Goal: Task Accomplishment & Management: Manage account settings

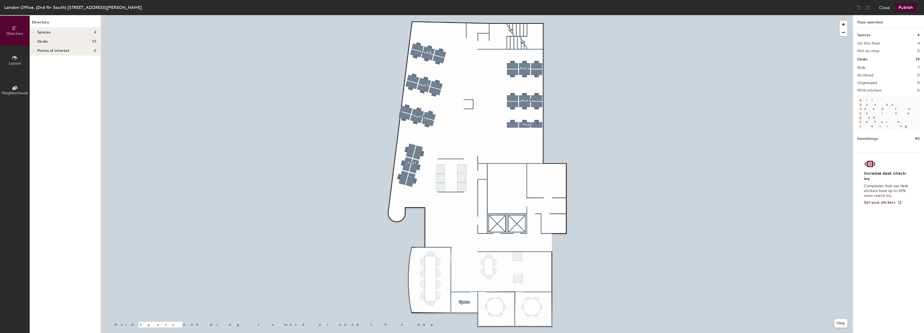
click at [537, 15] on div at bounding box center [477, 15] width 752 height 0
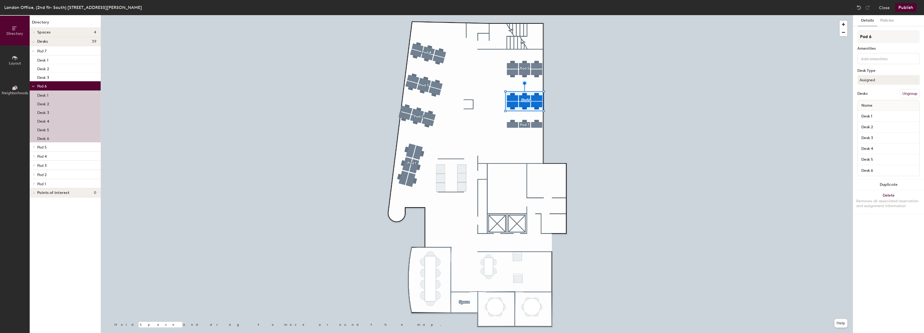
click at [420, 15] on div at bounding box center [477, 15] width 752 height 0
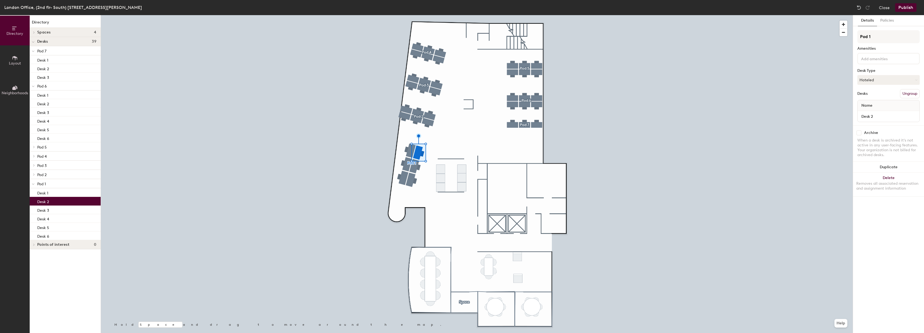
click at [512, 15] on div at bounding box center [477, 15] width 752 height 0
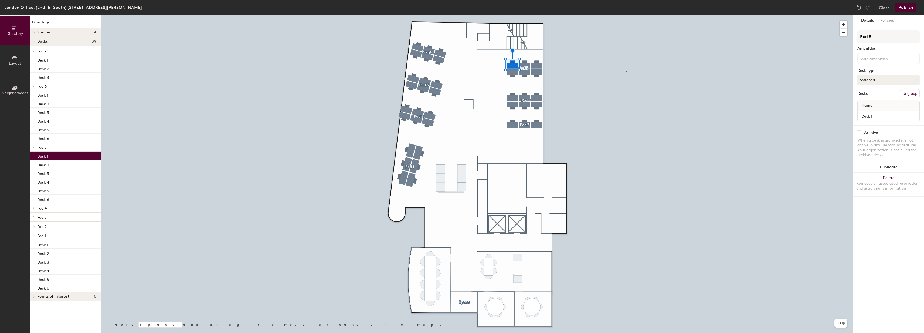
click at [626, 15] on div at bounding box center [477, 15] width 752 height 0
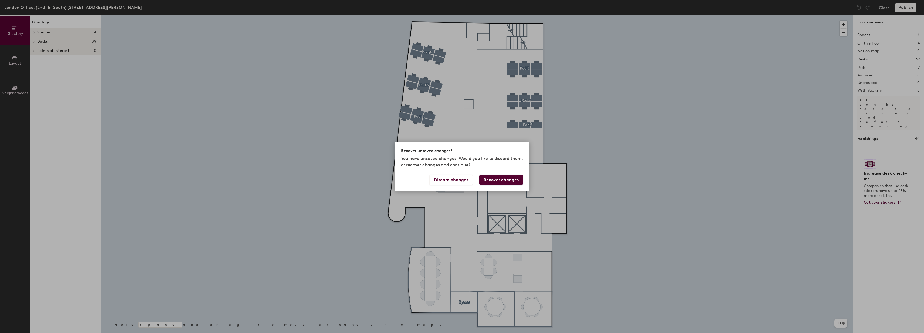
click at [502, 180] on button "Recover changes" at bounding box center [501, 180] width 44 height 10
click at [512, 180] on button "Recover changes" at bounding box center [501, 180] width 44 height 10
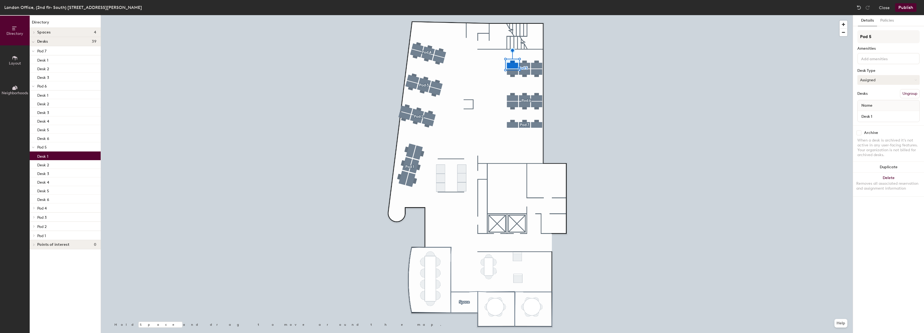
click at [884, 82] on button "Assigned" at bounding box center [889, 80] width 62 height 10
click at [878, 112] on div "Hoteled" at bounding box center [885, 113] width 54 height 8
click at [877, 82] on button "Assigned" at bounding box center [889, 80] width 62 height 10
click at [878, 114] on div "Hoteled" at bounding box center [885, 113] width 54 height 8
click at [889, 79] on button "Assigned" at bounding box center [889, 80] width 62 height 10
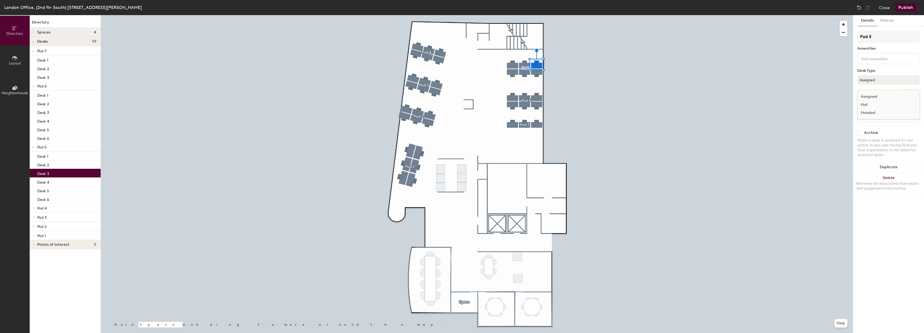
click at [869, 111] on div "Hoteled" at bounding box center [885, 113] width 54 height 8
click at [900, 83] on button "Assigned" at bounding box center [889, 80] width 62 height 10
click at [880, 113] on div "Hoteled" at bounding box center [885, 113] width 54 height 8
click at [523, 15] on div at bounding box center [477, 15] width 752 height 0
click at [878, 79] on button "Assigned" at bounding box center [889, 80] width 62 height 10
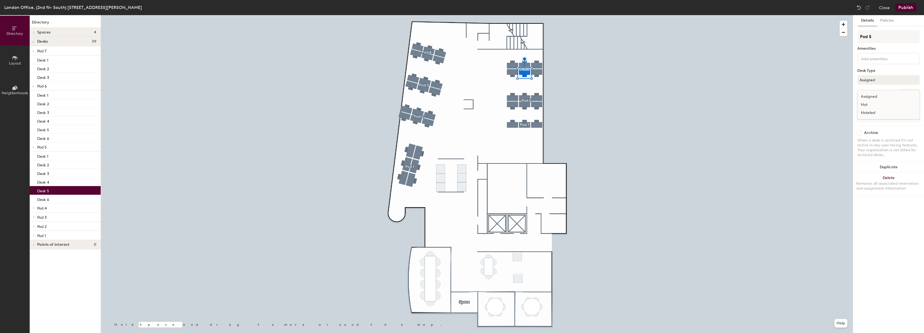
click at [878, 114] on div "Hoteled" at bounding box center [885, 113] width 54 height 8
click at [885, 78] on button "Assigned" at bounding box center [889, 80] width 62 height 10
click at [877, 112] on div "Hoteled" at bounding box center [885, 113] width 54 height 8
click at [908, 6] on button "Publish" at bounding box center [905, 7] width 21 height 9
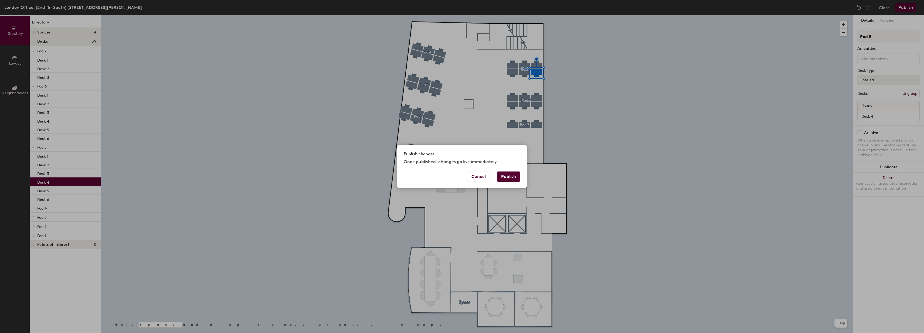
click at [502, 175] on button "Publish" at bounding box center [508, 176] width 23 height 10
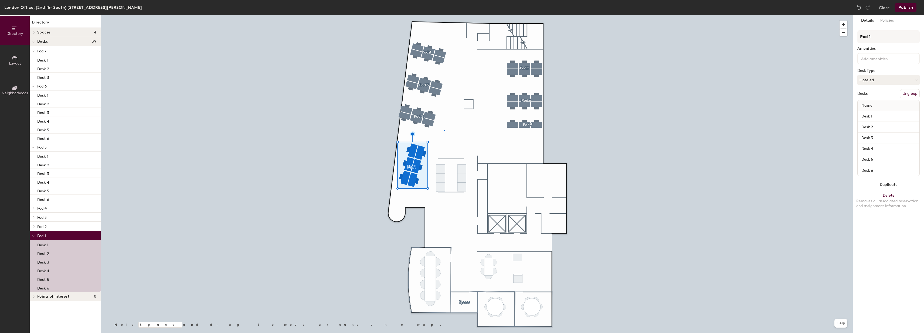
click at [444, 15] on div at bounding box center [477, 15] width 752 height 0
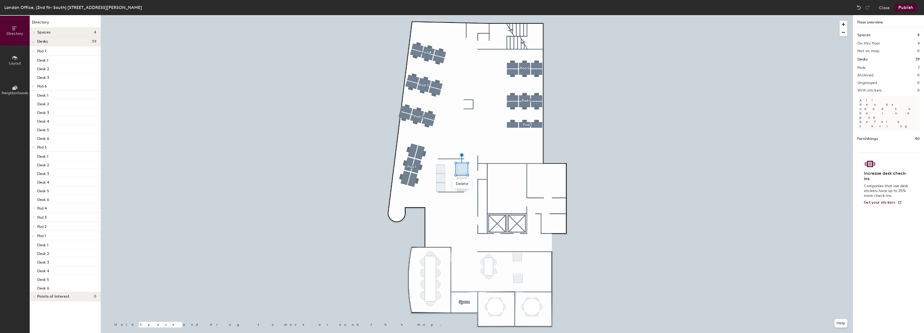
click at [472, 15] on div at bounding box center [477, 15] width 752 height 0
click at [34, 44] on div at bounding box center [33, 42] width 3 height 6
click at [34, 44] on div at bounding box center [33, 41] width 7 height 9
click at [40, 50] on span "Pod 7" at bounding box center [41, 51] width 9 height 5
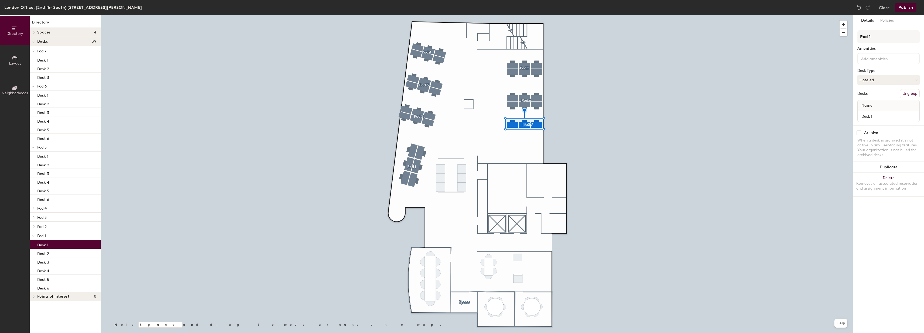
click at [48, 246] on p "Desk 1" at bounding box center [42, 244] width 11 height 6
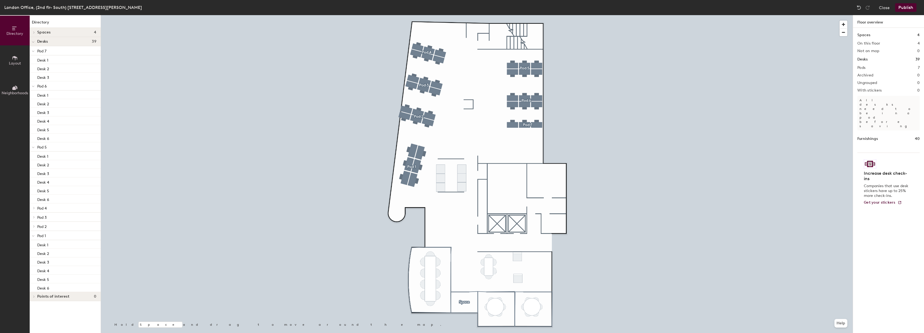
click at [901, 10] on button "Publish" at bounding box center [905, 7] width 21 height 9
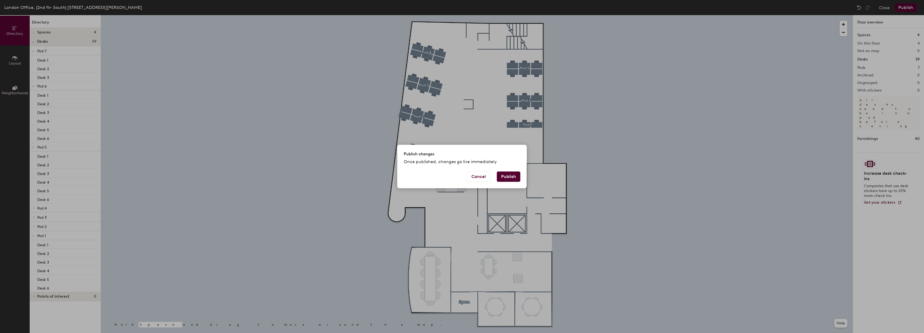
click at [508, 175] on button "Publish" at bounding box center [508, 176] width 23 height 10
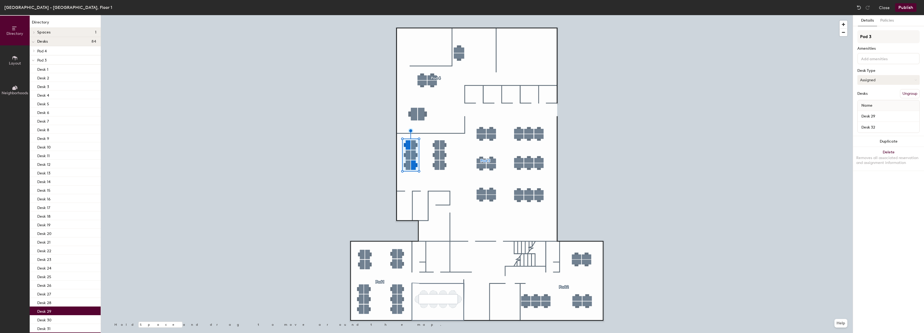
click at [883, 81] on button "Assigned" at bounding box center [889, 80] width 62 height 10
click at [877, 111] on div "Hoteled" at bounding box center [885, 113] width 54 height 8
click at [908, 9] on button "Publish" at bounding box center [905, 7] width 21 height 9
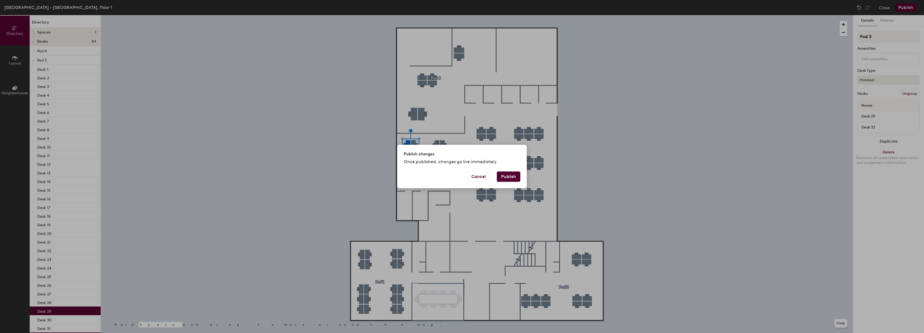
click at [520, 175] on button "Publish" at bounding box center [508, 176] width 23 height 10
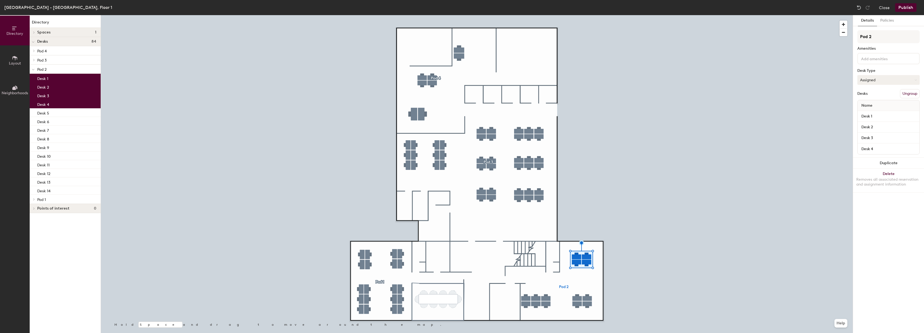
click at [880, 79] on button "Assigned" at bounding box center [889, 80] width 62 height 10
click at [878, 110] on div "Hoteled" at bounding box center [885, 113] width 54 height 8
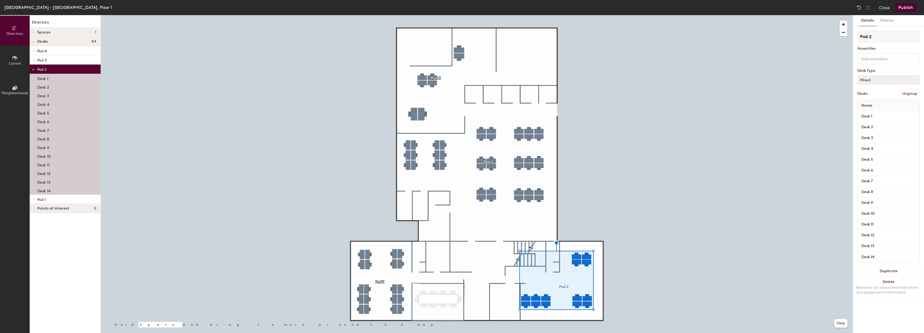
click at [885, 80] on button "Mixed" at bounding box center [889, 80] width 62 height 10
click at [875, 111] on div "Hoteled" at bounding box center [885, 113] width 54 height 8
click at [915, 8] on button "Publish" at bounding box center [905, 7] width 21 height 9
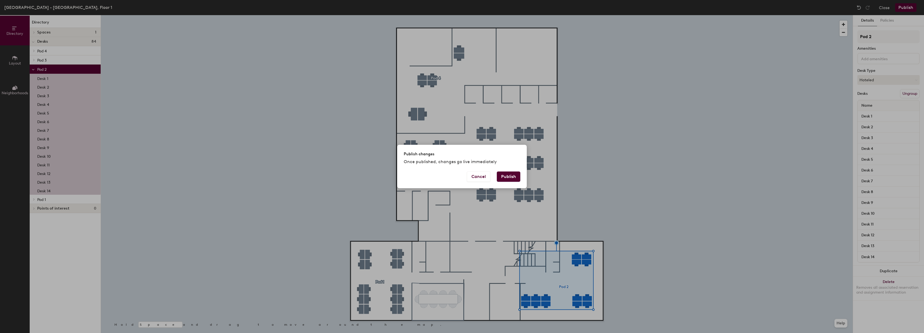
click at [516, 176] on button "Publish" at bounding box center [508, 176] width 23 height 10
